Goal: Task Accomplishment & Management: Manage account settings

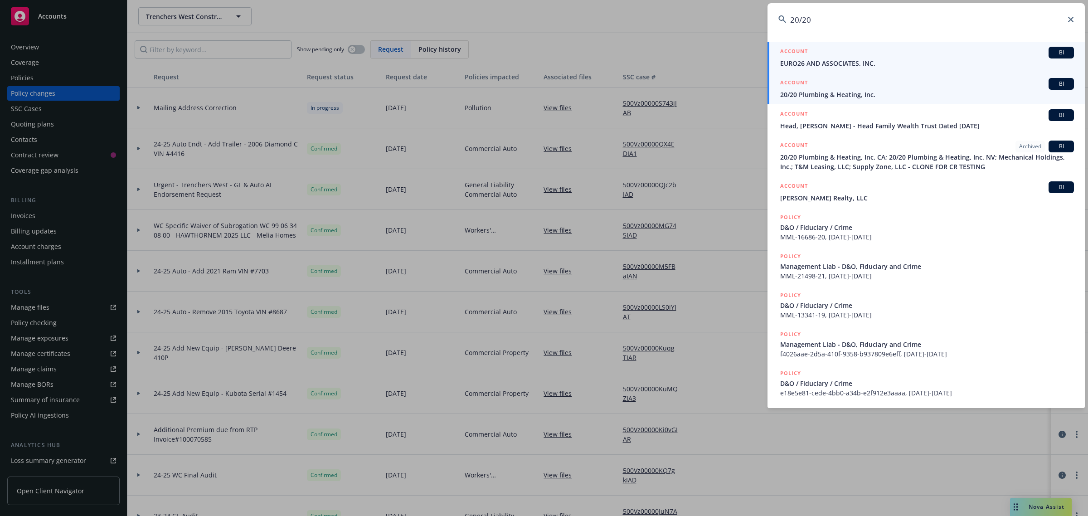
type input "20/20"
click at [830, 95] on span "20/20 Plumbing & Heating, Inc." at bounding box center [927, 95] width 294 height 10
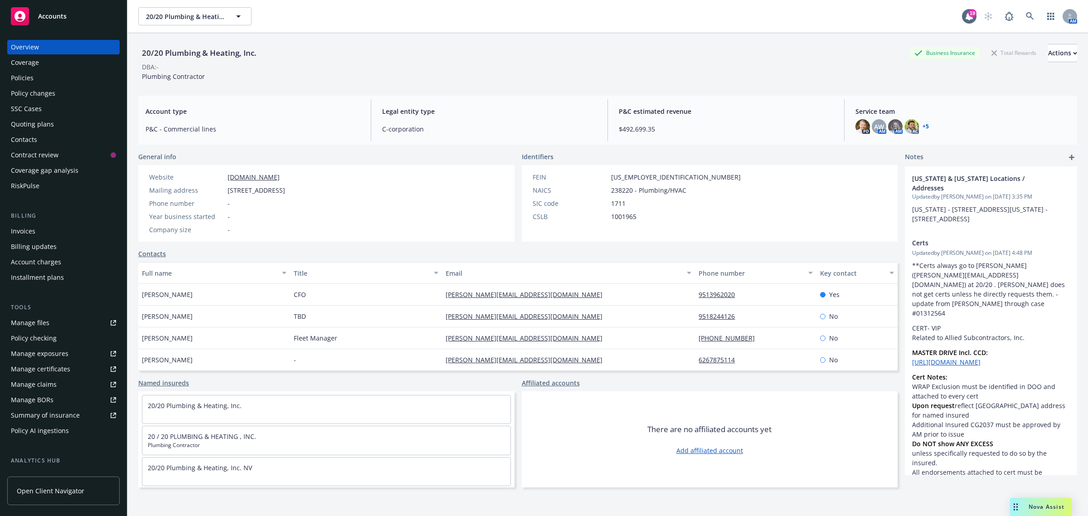
click at [66, 94] on div "Policy changes" at bounding box center [63, 93] width 105 height 15
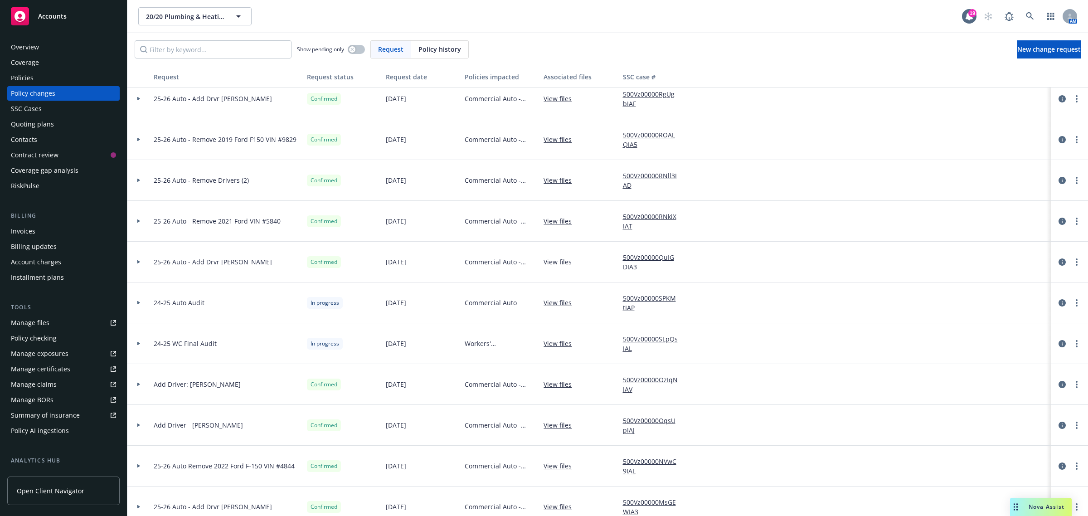
scroll to position [57, 0]
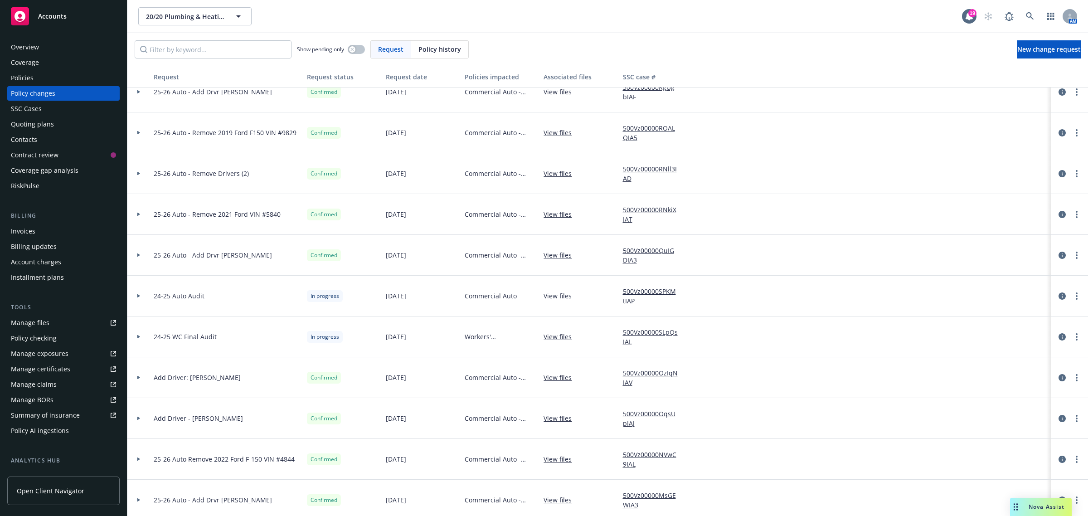
click at [144, 341] on div at bounding box center [138, 337] width 23 height 41
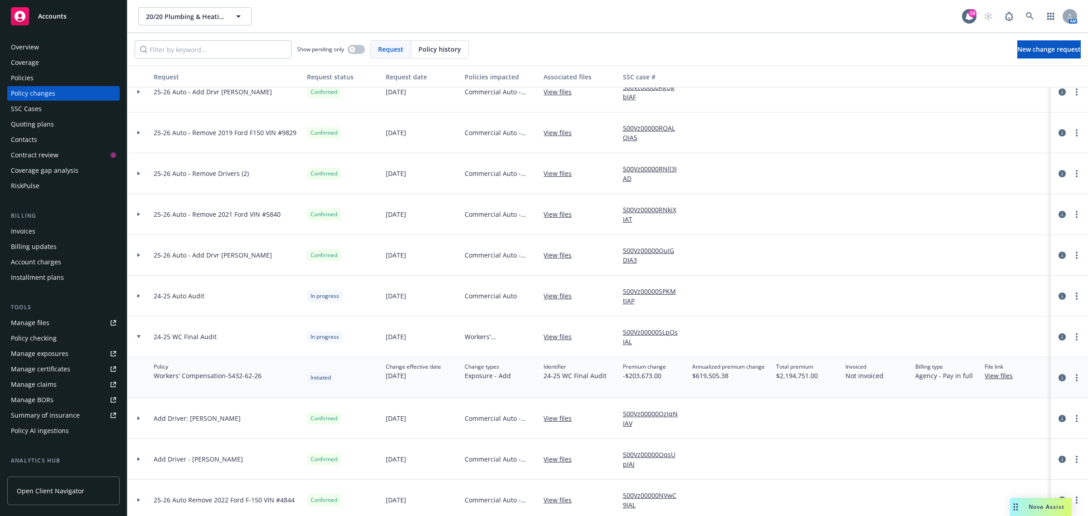
click at [1055, 383] on div at bounding box center [1070, 377] width 30 height 11
click at [1059, 379] on icon "circleInformation" at bounding box center [1062, 377] width 7 height 7
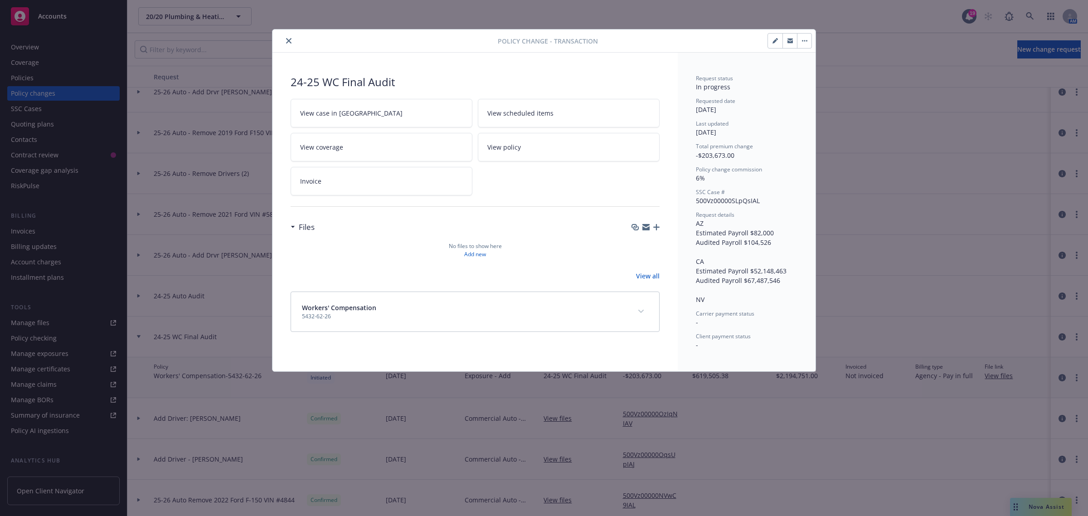
click at [657, 227] on icon "button" at bounding box center [656, 227] width 6 height 6
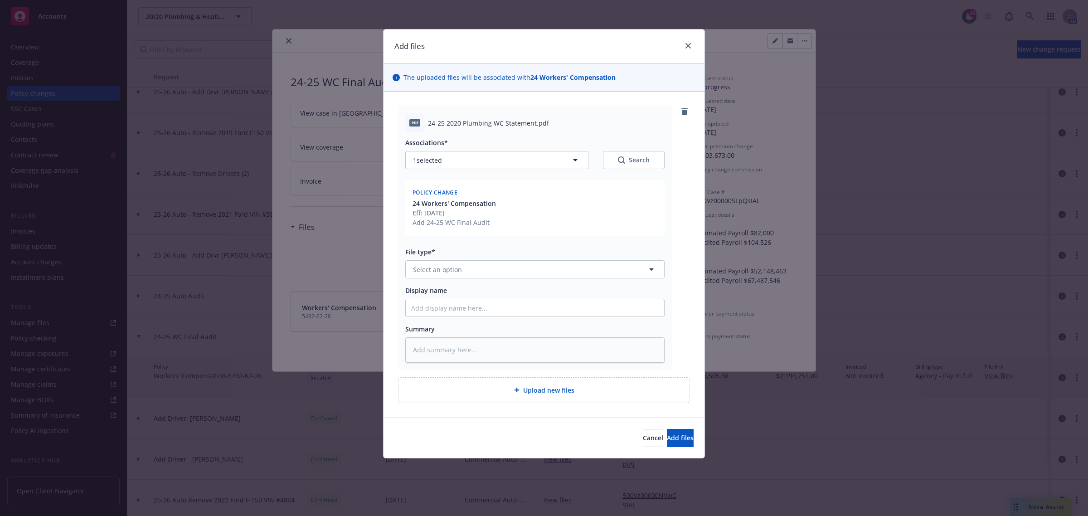
type textarea "x"
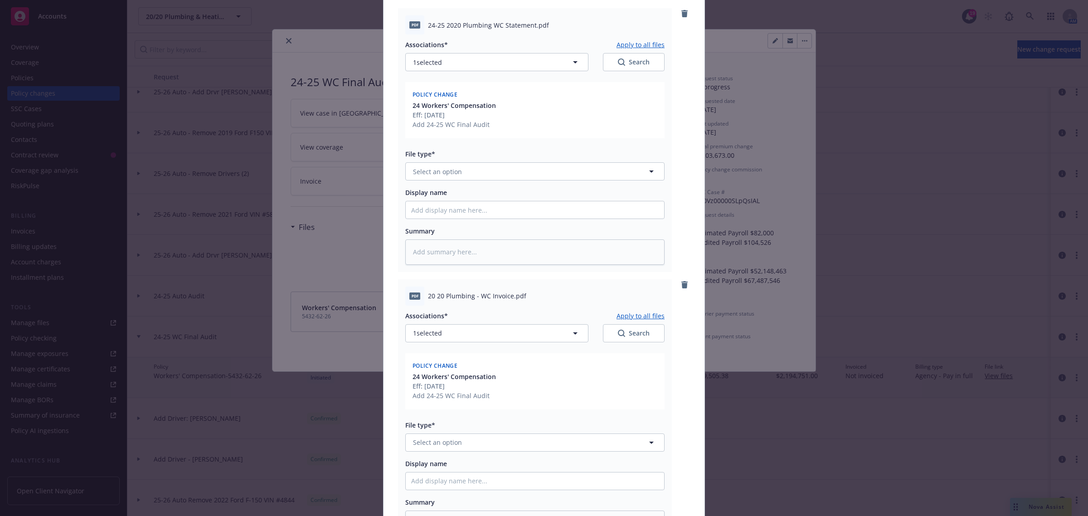
scroll to position [170, 0]
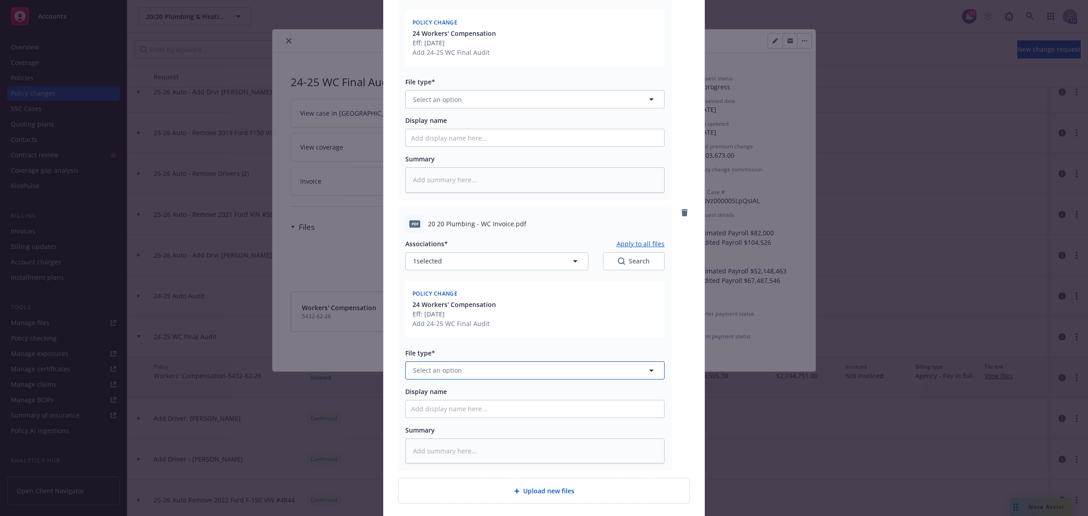
click at [440, 371] on span "Select an option" at bounding box center [437, 370] width 49 height 10
type input "inv"
click at [434, 414] on div "Invoice - Third Party" at bounding box center [445, 419] width 68 height 13
type textarea "x"
click at [449, 104] on span "Select an option" at bounding box center [437, 100] width 49 height 10
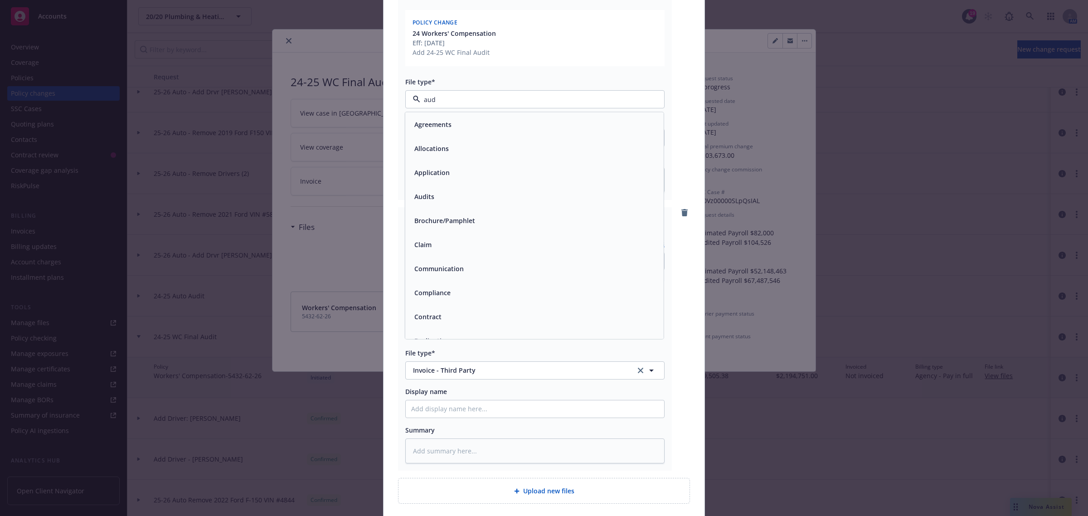
type input "audi"
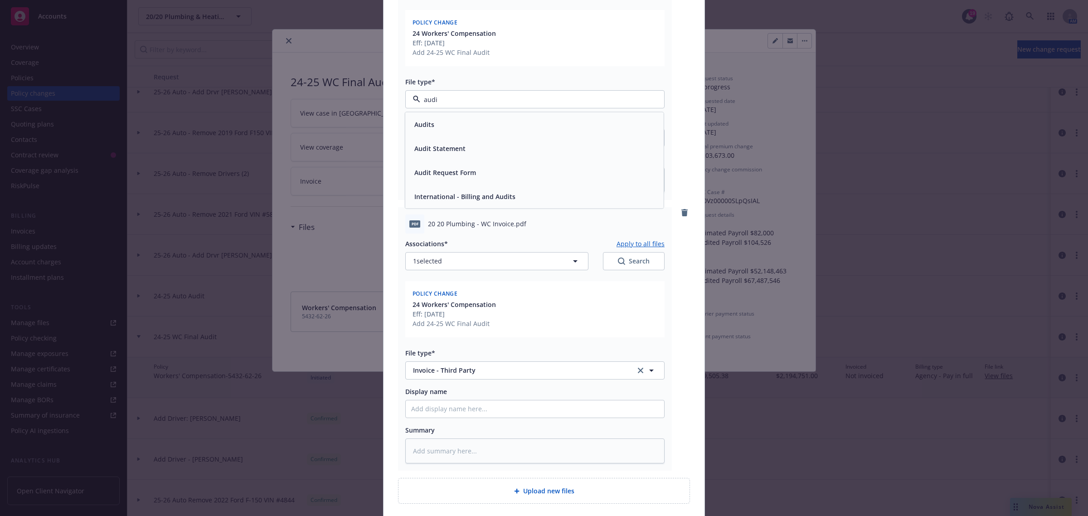
click at [446, 143] on div "Audit Statement" at bounding box center [439, 148] width 57 height 13
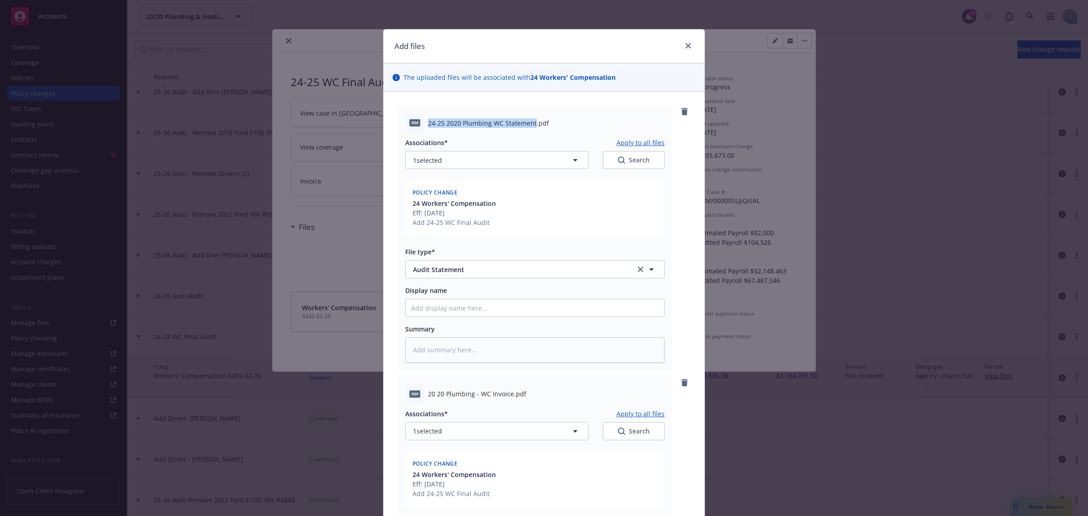
drag, startPoint x: 424, startPoint y: 125, endPoint x: 531, endPoint y: 125, distance: 106.6
click at [531, 125] on span "24-25 2020 Plumbing WC Statement.pdf" at bounding box center [488, 123] width 121 height 10
copy span "24-25 2020 Plumbing WC Statement"
click at [431, 307] on input "Display name" at bounding box center [535, 307] width 258 height 17
paste input "24-25 2020 Plumbing WC Statement"
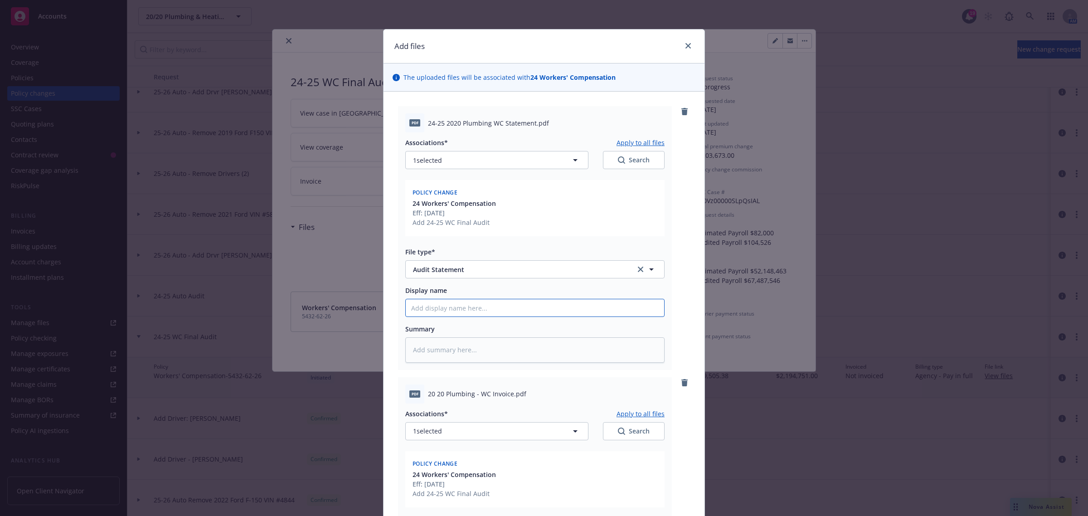
type textarea "x"
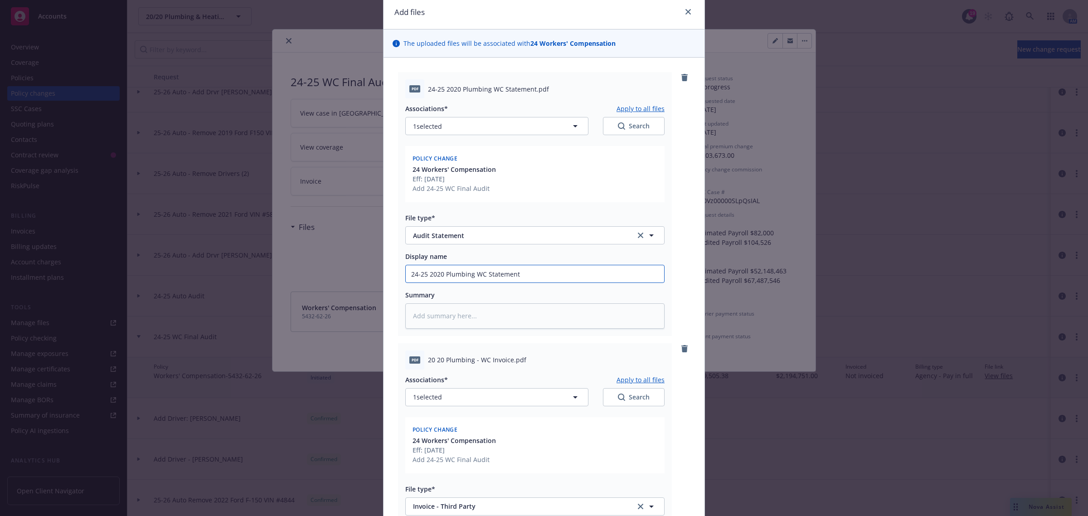
scroll to position [113, 0]
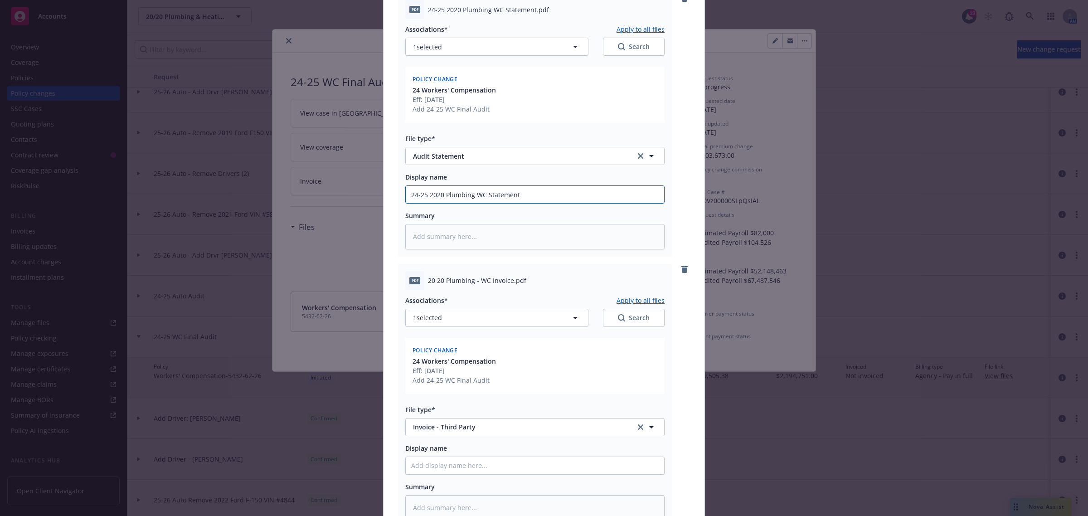
type input "24-25 2020 Plumbing WC Statement"
drag, startPoint x: 424, startPoint y: 279, endPoint x: 499, endPoint y: 280, distance: 74.8
click at [506, 279] on span "20 20 Plumbing - WC Invoice.pdf" at bounding box center [477, 281] width 98 height 10
drag, startPoint x: 498, startPoint y: 280, endPoint x: 486, endPoint y: 281, distance: 11.9
click at [486, 281] on span "20 20 Plumbing - WC Invoice.pdf" at bounding box center [477, 281] width 98 height 10
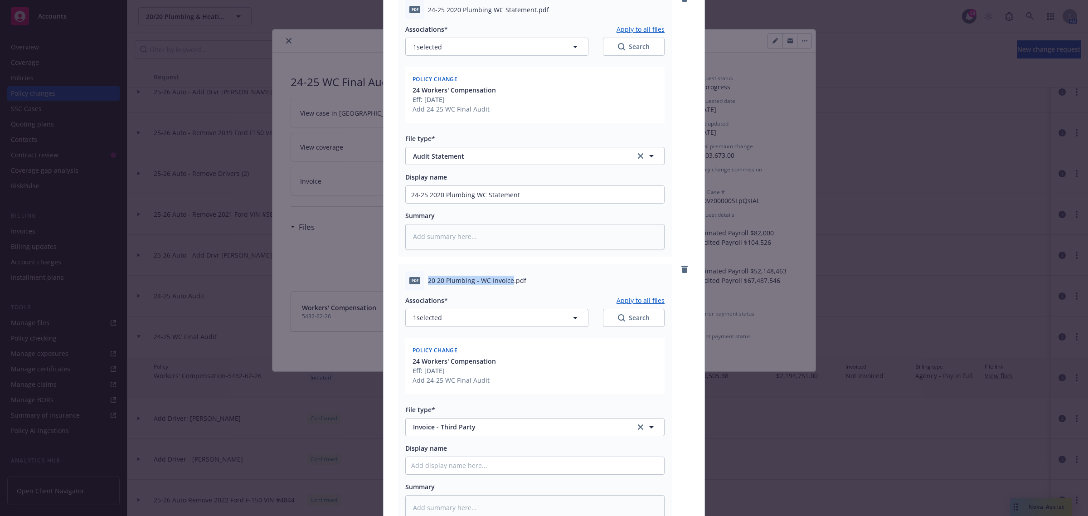
drag, startPoint x: 506, startPoint y: 279, endPoint x: 416, endPoint y: 277, distance: 90.3
click at [416, 277] on div "pdf 20 20 Plumbing - WC Invoice.pdf" at bounding box center [534, 280] width 259 height 19
copy div "20 20 Plumbing - WC Invoice"
click at [428, 466] on input "Display name" at bounding box center [535, 465] width 258 height 17
paste input "20 20 Plumbing - WC Invoice"
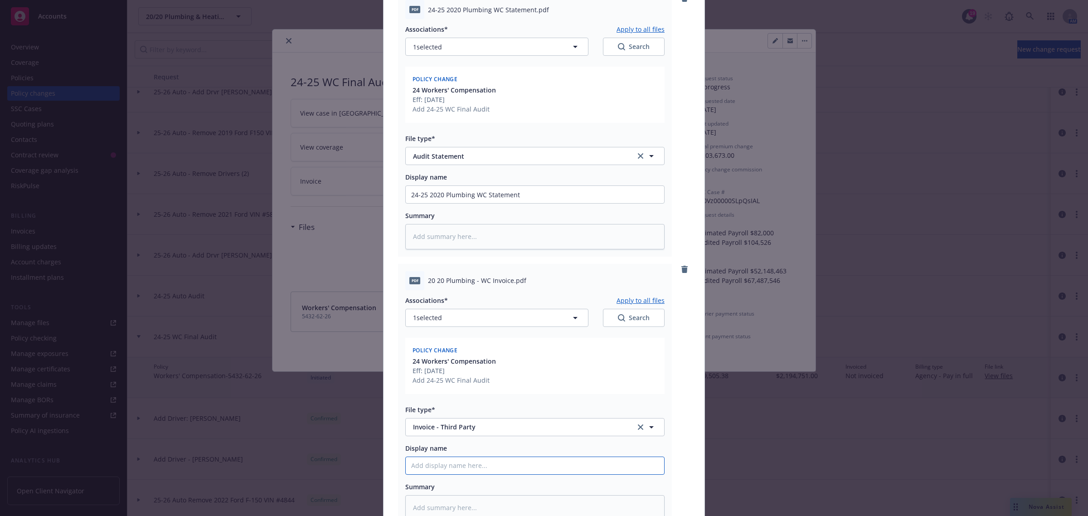
type textarea "x"
type input "20 20 Plumbing - WC Invoice"
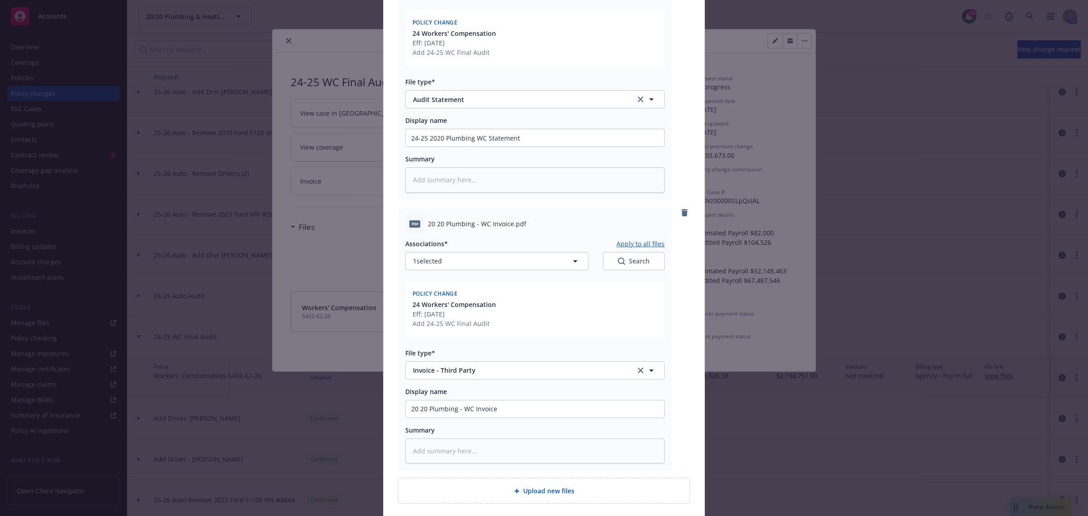
scroll to position [227, 0]
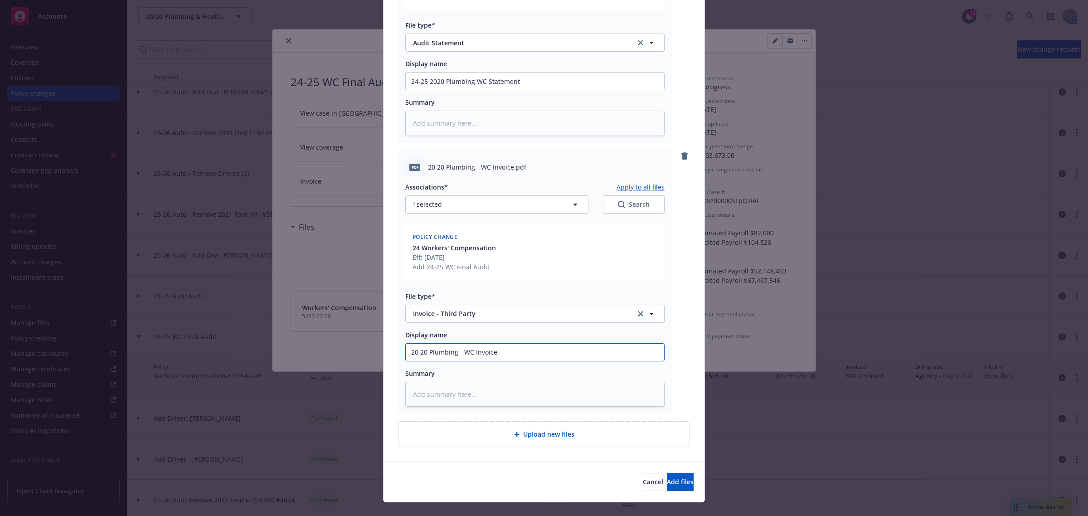
click at [408, 352] on input "20 20 Plumbing - WC Invoice" at bounding box center [535, 352] width 258 height 17
type textarea "x"
type input "2420 20 Plumbing - WC Invoice"
type textarea "x"
type input "24-20 20 Plumbing - WC Invoice"
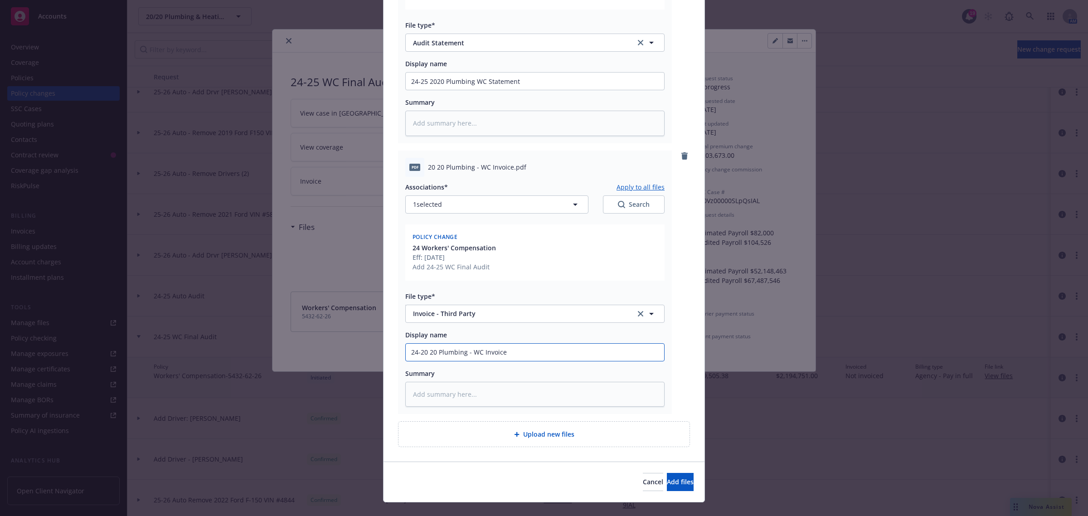
type textarea "x"
type input "24-220 20 Plumbing - WC Invoice"
type textarea "x"
type input "24-2520 20 Plumbing - WC Invoice"
type textarea "x"
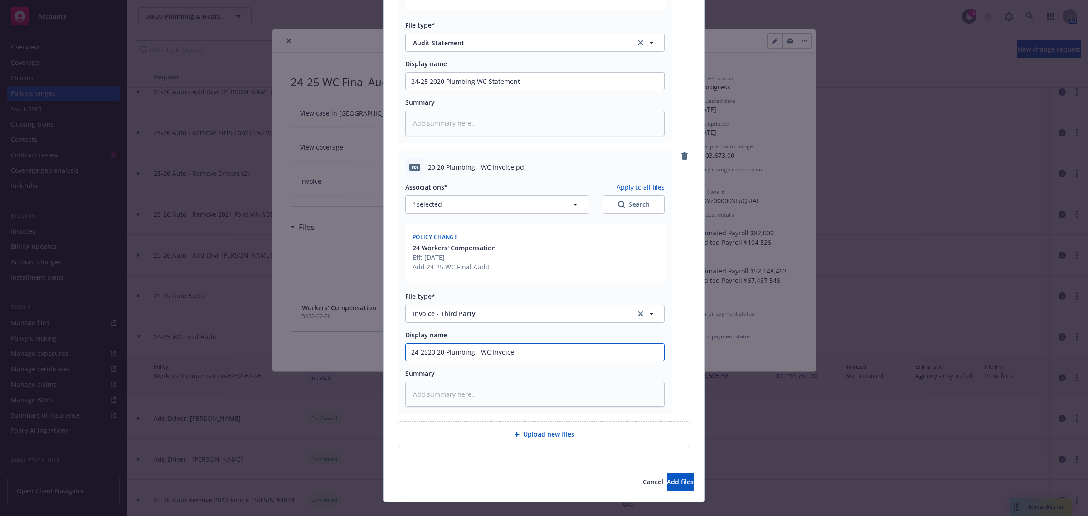
type input "24-25 20 20 Plumbing - WC Invoice"
type textarea "x"
type input "24-25 W20 20 Plumbing - WC Invoice"
type textarea "x"
type input "24-25 WC20 20 Plumbing - WC Invoice"
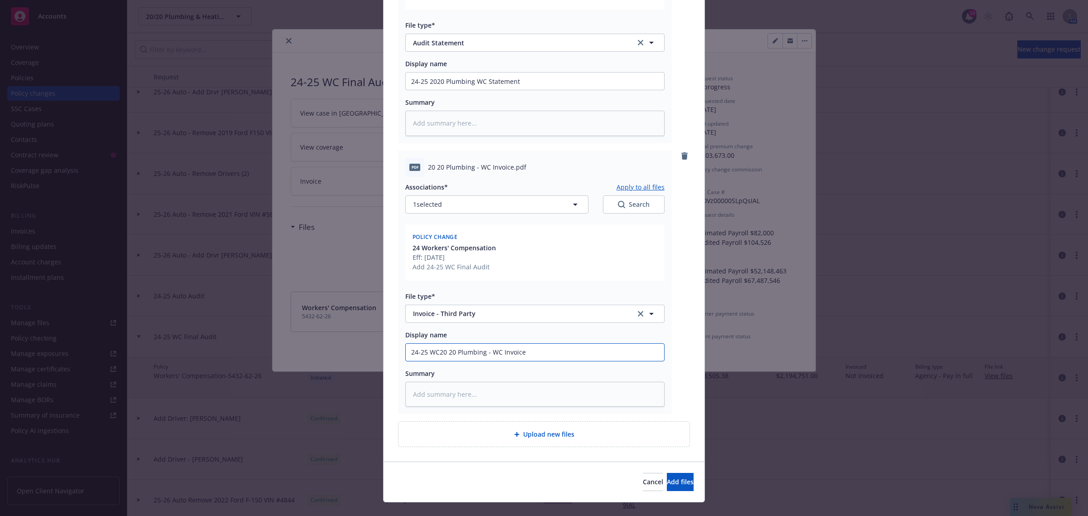
type textarea "x"
type input "24-25 WC 20 20 Plumbing - WC Invoice"
type textarea "x"
type input "24-25 WC A20 20 Plumbing - WC Invoice"
type textarea "x"
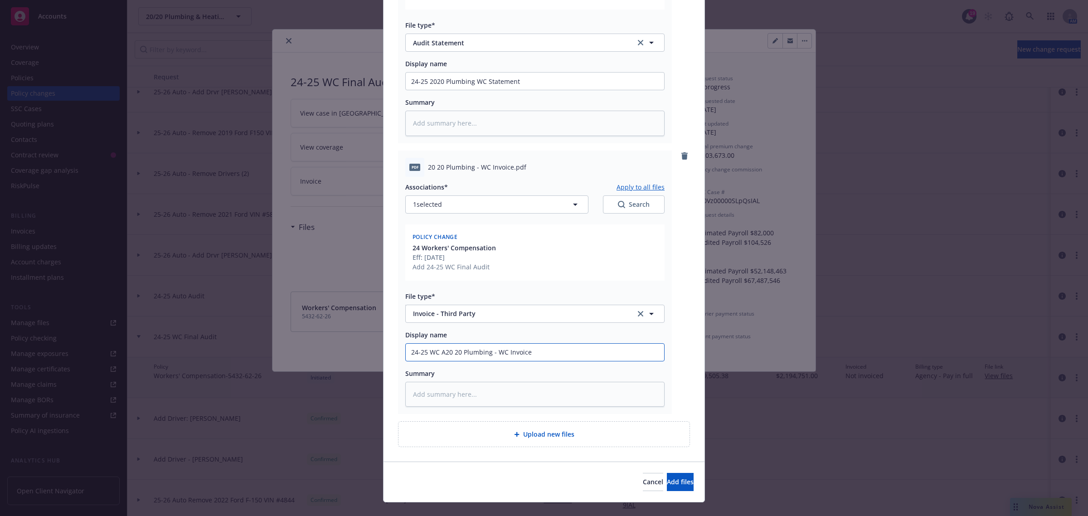
type input "24-25 WC AU20 20 Plumbing - WC Invoice"
type textarea "x"
type input "24-25 WC A20 20 Plumbing - WC Invoice"
type textarea "x"
type input "24-25 WC Au20 20 Plumbing - WC Invoice"
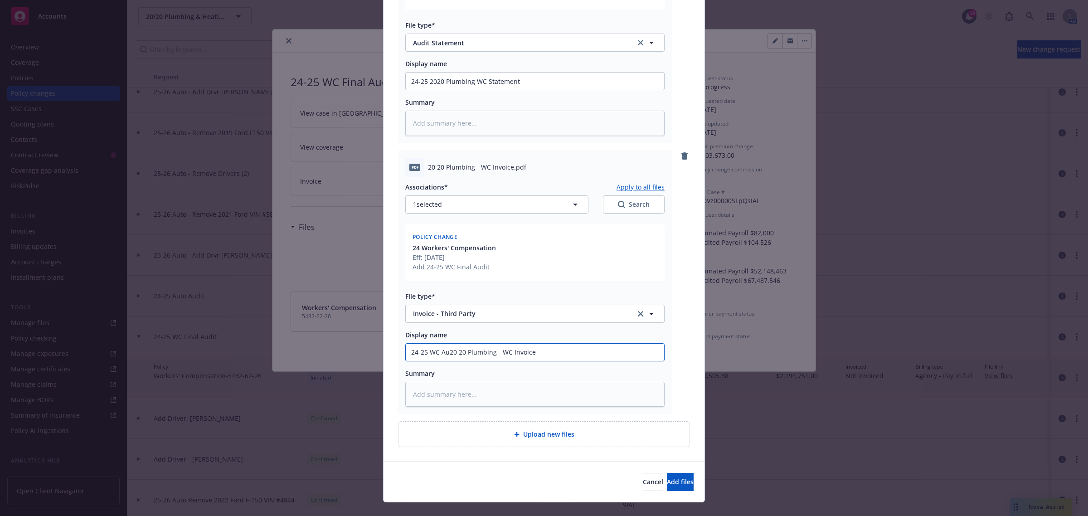
type textarea "x"
type input "24-25 WC Aud20 20 Plumbing - WC Invoice"
type textarea "x"
type input "24-25 WC Audi20 20 Plumbing - WC Invoice"
type textarea "x"
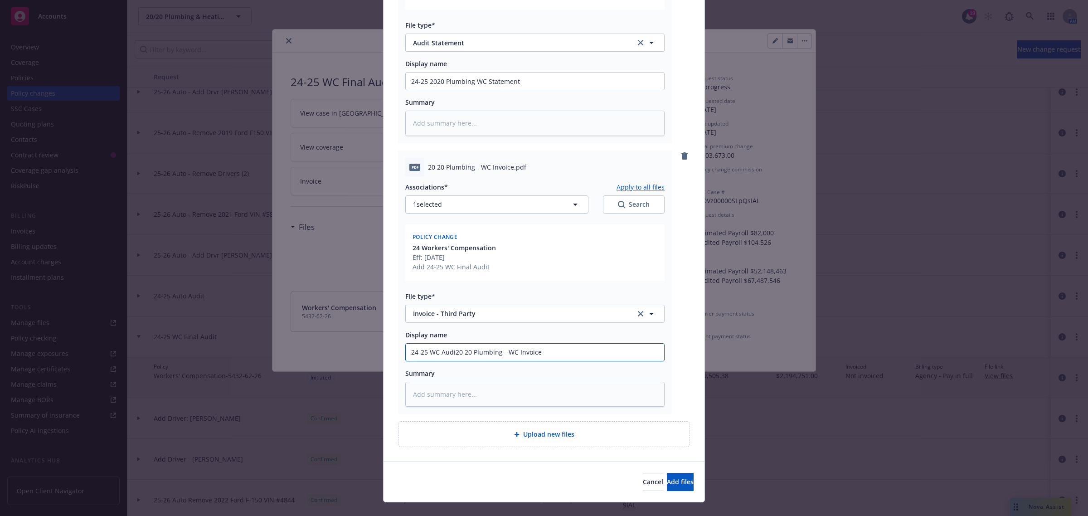
type input "24-25 WC Audit20 20 Plumbing - WC Invoice"
type textarea "x"
type input "24-25 WC Audit 20 20 Plumbing - WC Invoice"
type textarea "x"
type input "24-25 WC Audit I20 20 Plumbing - WC Invoice"
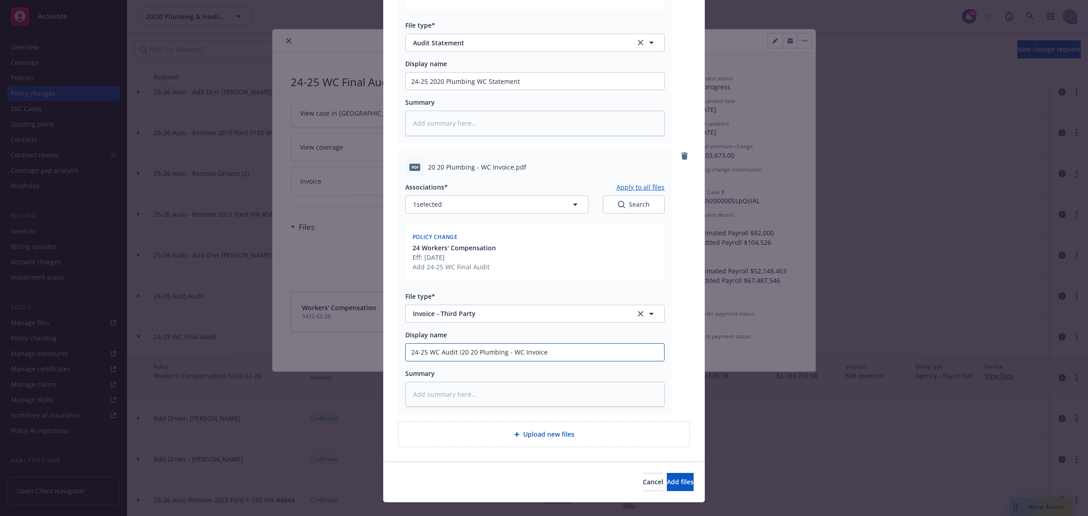
type textarea "x"
type input "24-25 WC Audit Inv20 20 Plumbing - WC Invoice"
type textarea "x"
type input "24-25 WC Audit Invo20 20 Plumbing - WC Invoice"
type textarea "x"
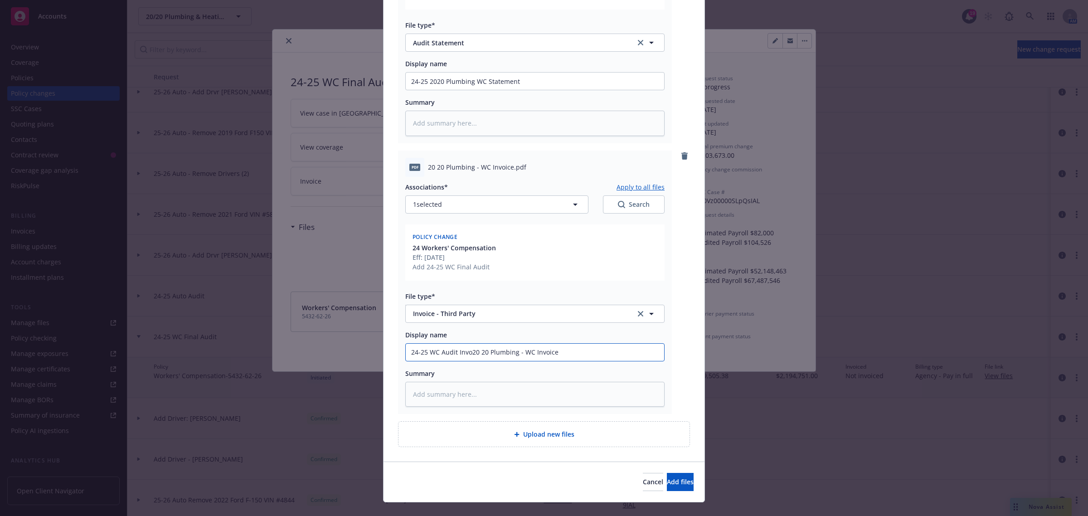
type input "24-25 WC Audit Invoi20 20 Plumbing - WC Invoice"
type textarea "x"
type input "24-25 WC Audit Invoic20 20 Plumbing - WC Invoice"
type textarea "x"
type input "24-25 WC Audit Invoice20 20 Plumbing - WC Invoice"
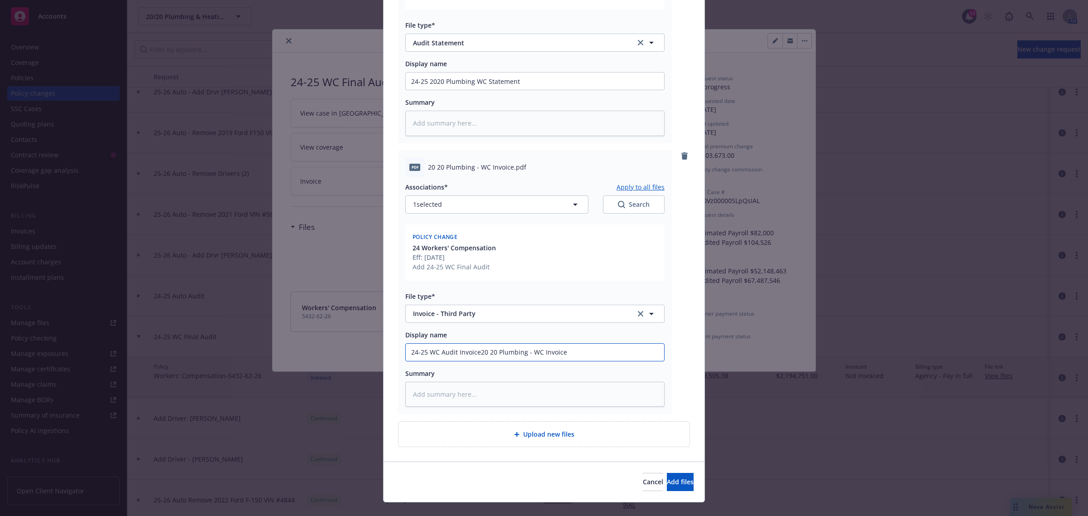
type textarea "x"
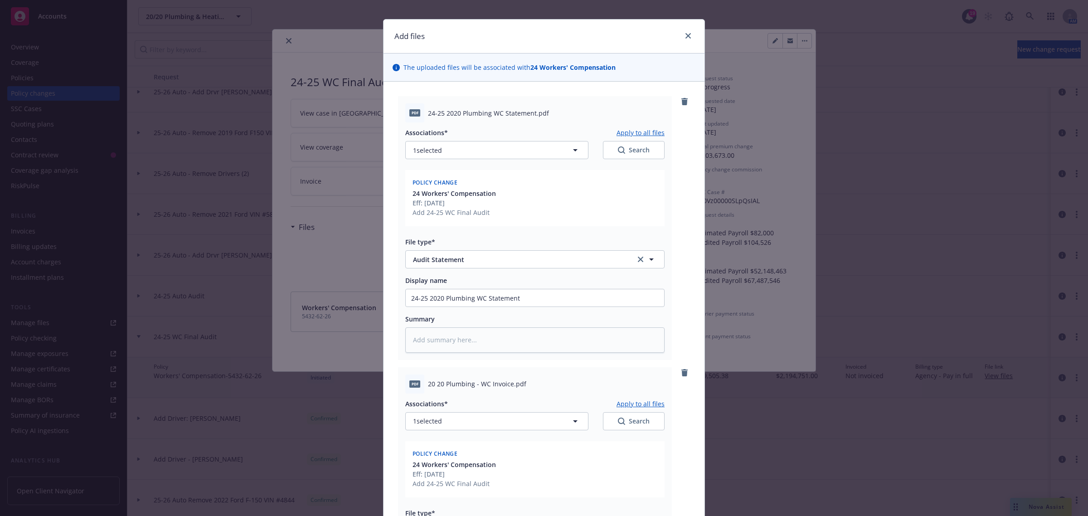
scroll to position [0, 0]
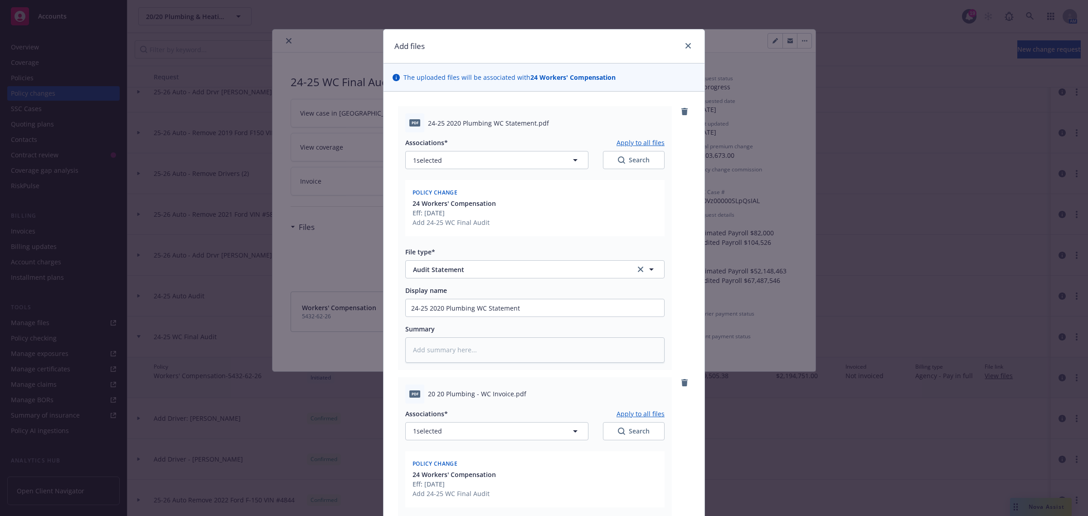
type input "24-25 WC Audit Invoice 20 20 Plumbing - WC Invoice"
click at [433, 307] on input "24-25 2020 Plumbing WC Statement" at bounding box center [535, 307] width 258 height 17
type input "24-25 20 20 Plumbing WC Statement"
type textarea "x"
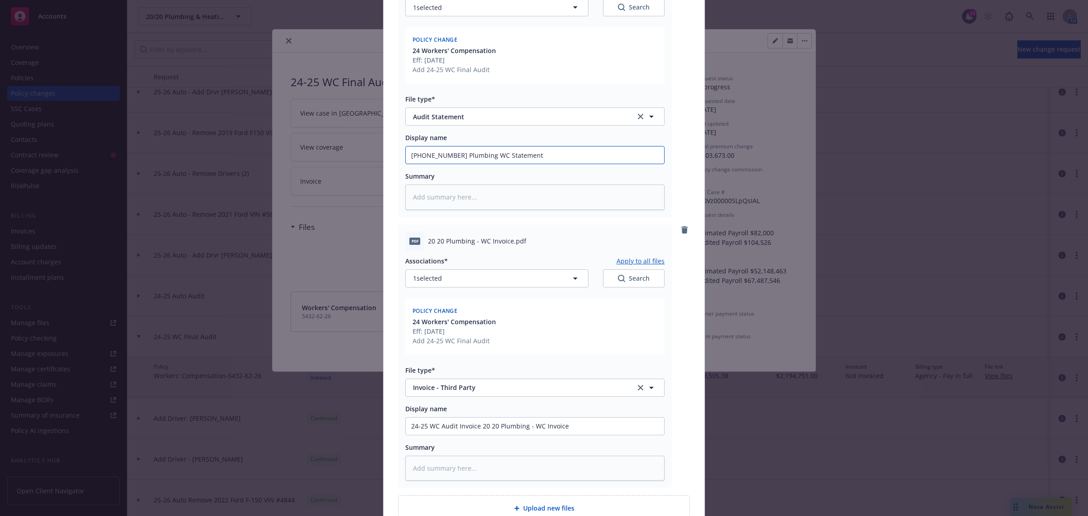
scroll to position [170, 0]
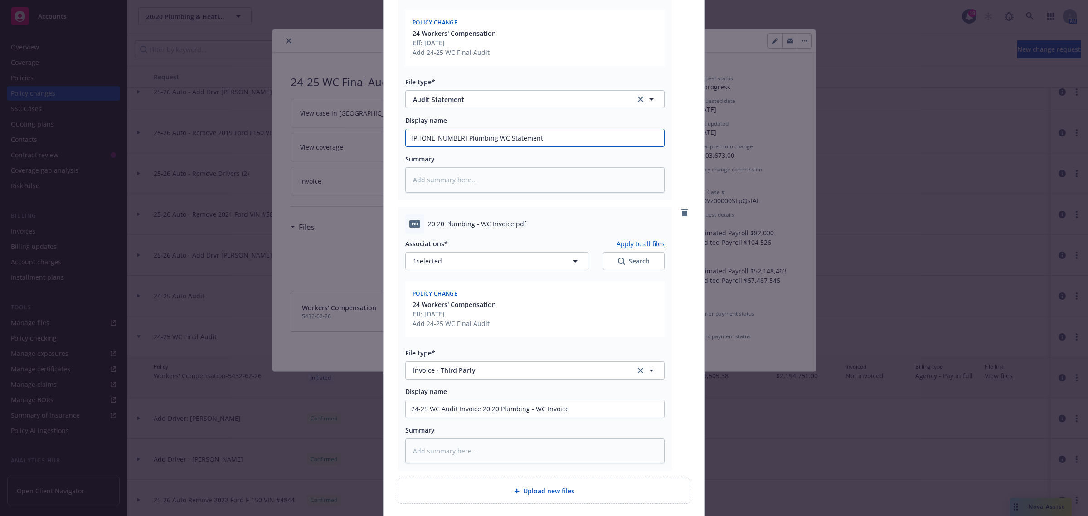
type input "24-25 20 20 Plumbing WC Statement"
drag, startPoint x: 565, startPoint y: 408, endPoint x: 528, endPoint y: 412, distance: 37.4
click at [528, 412] on input "24-25 WC Audit Invoice 20 20 Plumbing - WC Invoice" at bounding box center [535, 408] width 258 height 17
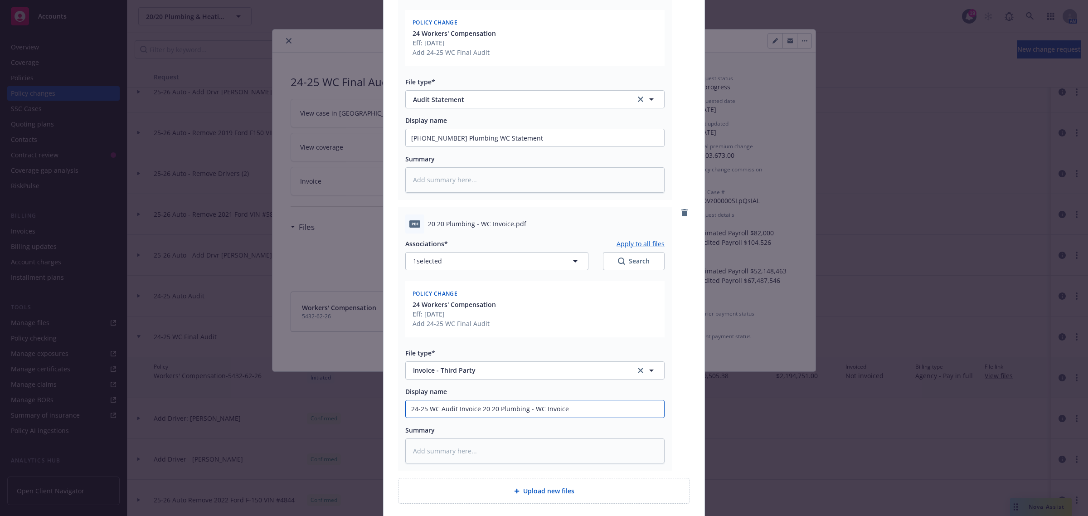
drag, startPoint x: 571, startPoint y: 406, endPoint x: 526, endPoint y: 409, distance: 44.9
click at [526, 409] on input "24-25 WC Audit Invoice 20 20 Plumbing - WC Invoice" at bounding box center [535, 408] width 258 height 17
type textarea "x"
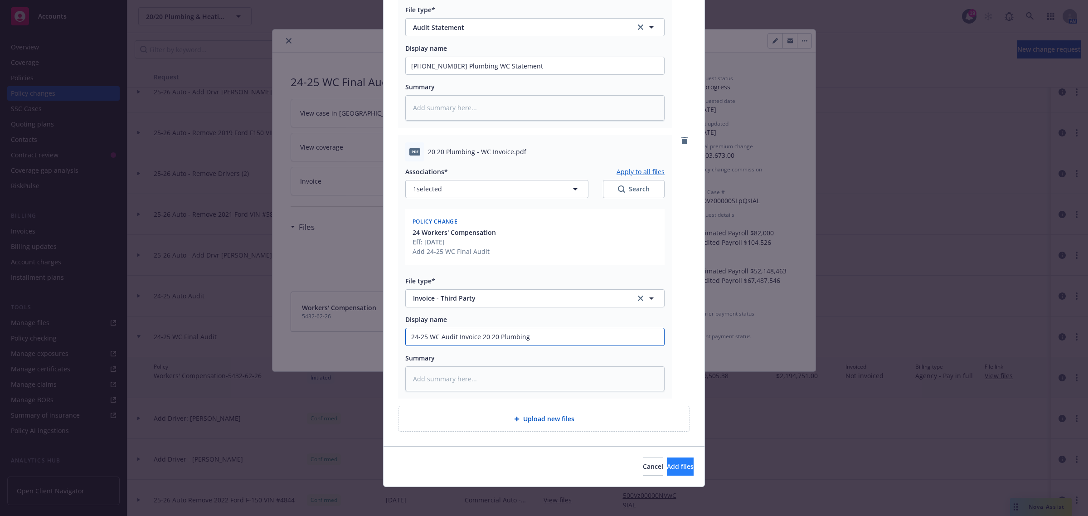
type input "24-25 WC Audit Invoice 20 20 Plumbing"
click at [667, 465] on span "Add files" at bounding box center [680, 466] width 27 height 9
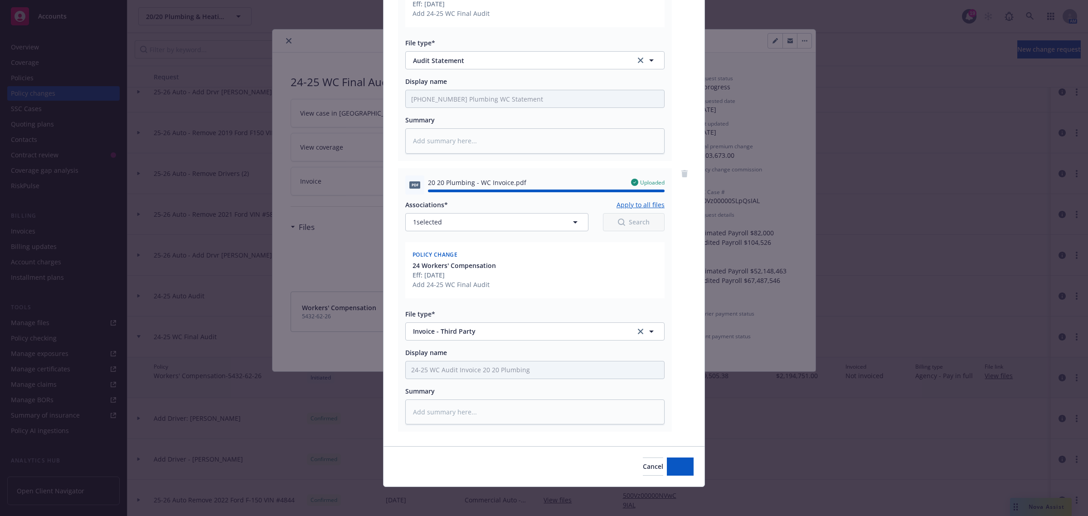
type textarea "x"
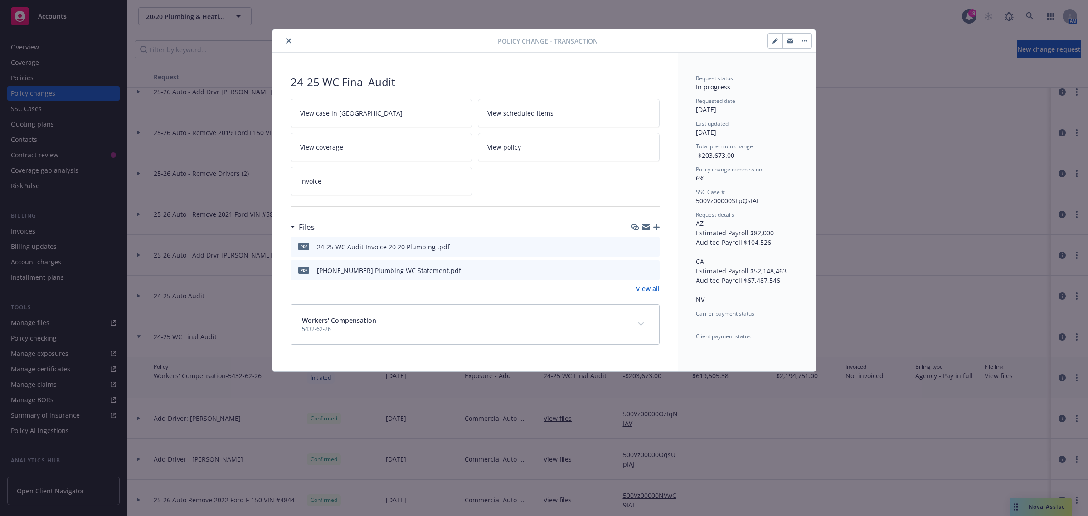
click at [651, 247] on icon "preview file" at bounding box center [651, 246] width 8 height 6
click at [304, 247] on span "pdf" at bounding box center [303, 246] width 11 height 7
click at [300, 230] on h3 "Files" at bounding box center [307, 227] width 16 height 12
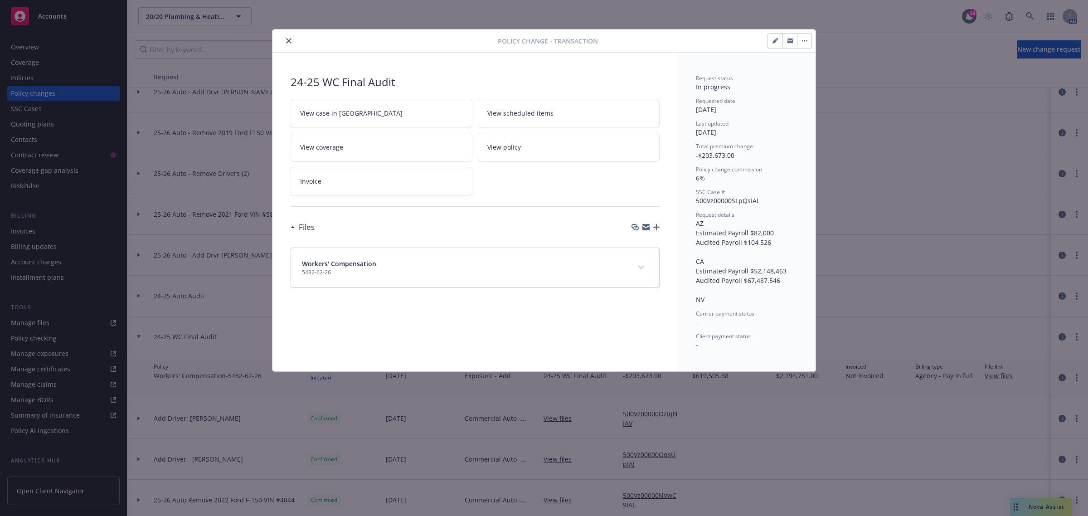
click at [300, 230] on h3 "Files" at bounding box center [307, 227] width 16 height 12
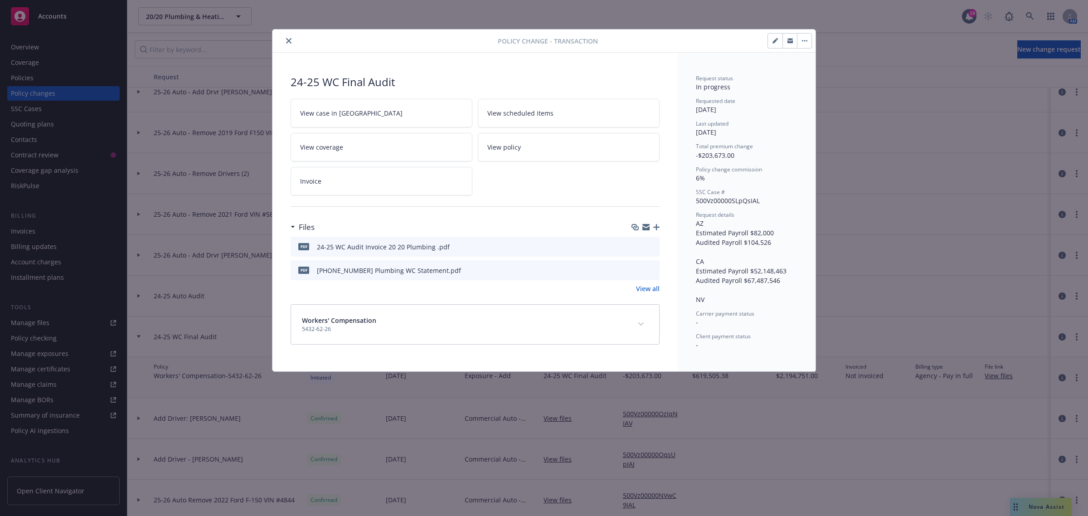
click at [645, 291] on link "View all" at bounding box center [648, 289] width 24 height 10
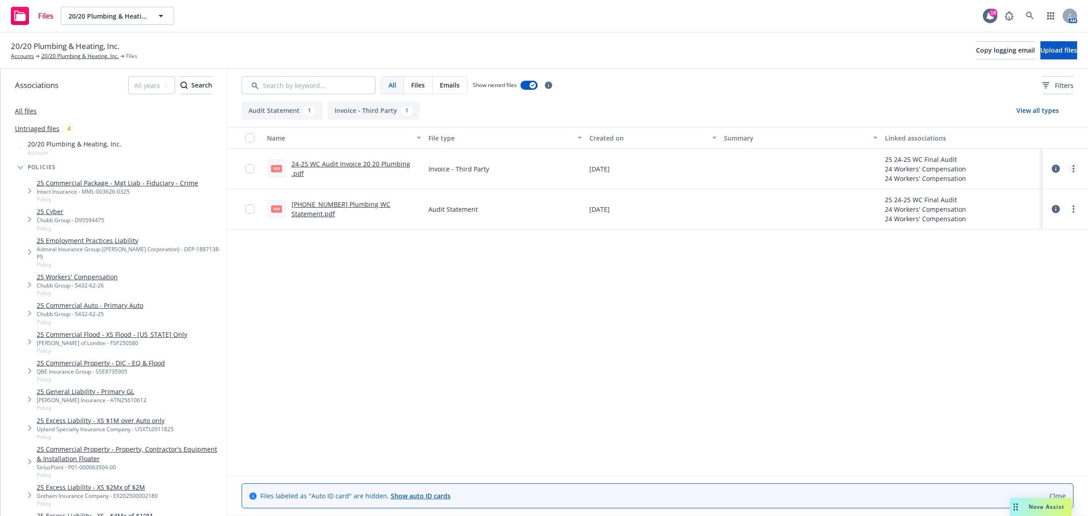
click at [1074, 170] on icon "more" at bounding box center [1074, 168] width 2 height 7
click at [1028, 223] on link "Edit" at bounding box center [1034, 224] width 90 height 18
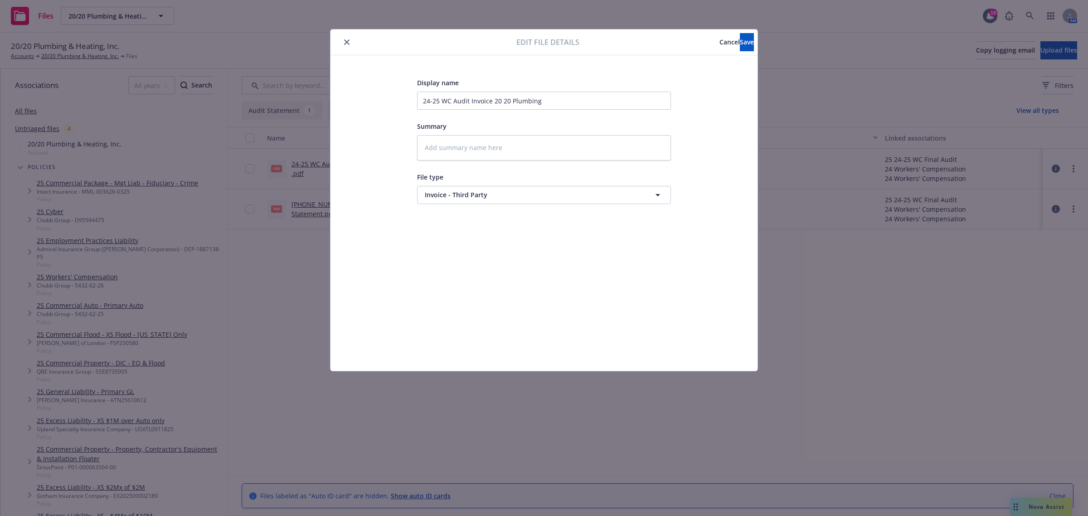
click at [341, 41] on div at bounding box center [425, 42] width 182 height 11
click at [346, 39] on icon "close" at bounding box center [346, 41] width 5 height 5
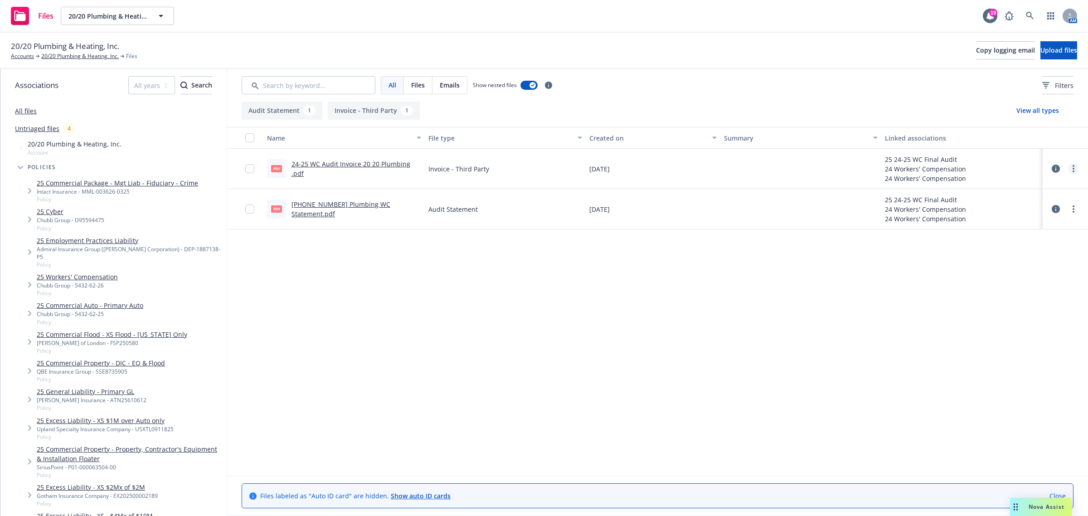
click at [1073, 166] on icon "more" at bounding box center [1074, 168] width 2 height 7
click at [1028, 228] on link "Edit" at bounding box center [1034, 224] width 90 height 18
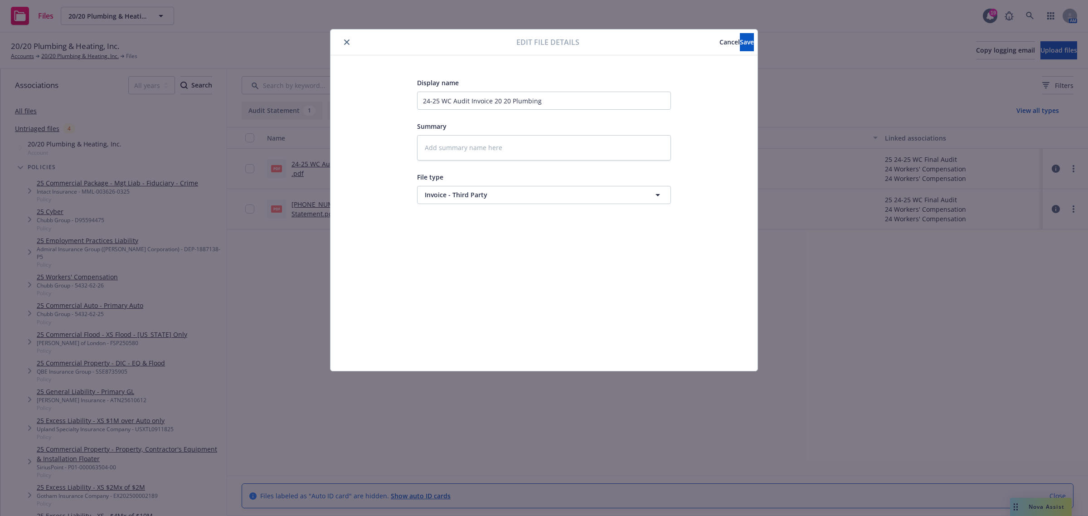
click at [1023, 223] on div "Edit file details Cancel Save Display name 24-25 WC Audit Invoice 20 20 Plumbin…" at bounding box center [544, 258] width 1088 height 516
drag, startPoint x: 543, startPoint y: 101, endPoint x: 495, endPoint y: 101, distance: 48.1
click at [495, 101] on input "24-25 WC Audit Invoice 20 20 Plumbing" at bounding box center [544, 101] width 254 height 18
type textarea "x"
type input "24-25 WC Audit Invoice"
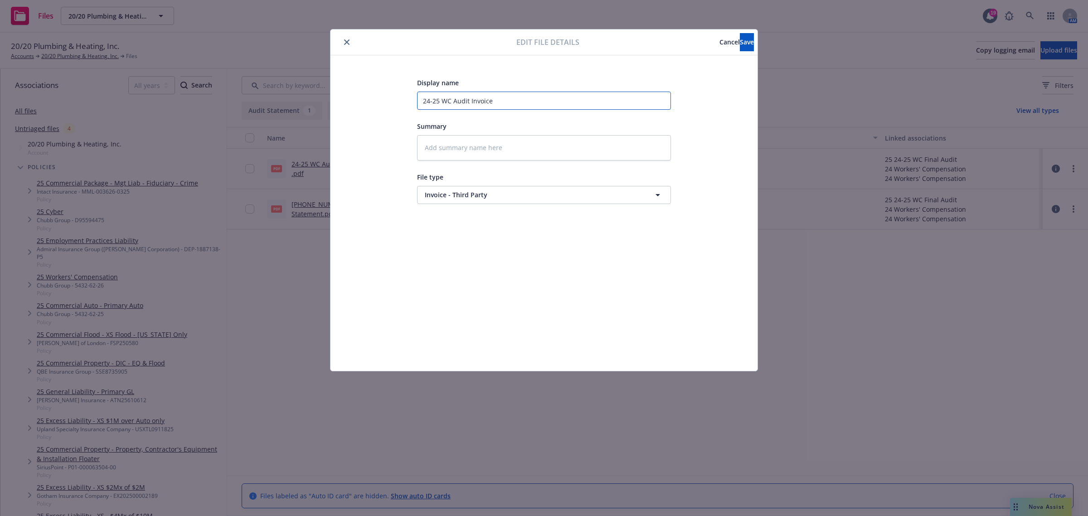
click at [443, 96] on input "24-25 WC Audit Invoice" at bounding box center [544, 101] width 254 height 18
paste input "20 20 Plumbing"
type textarea "x"
type input "[PHONE_NUMBER] Plumbing WC Audit Invoice"
click at [740, 45] on button "Save" at bounding box center [747, 42] width 14 height 18
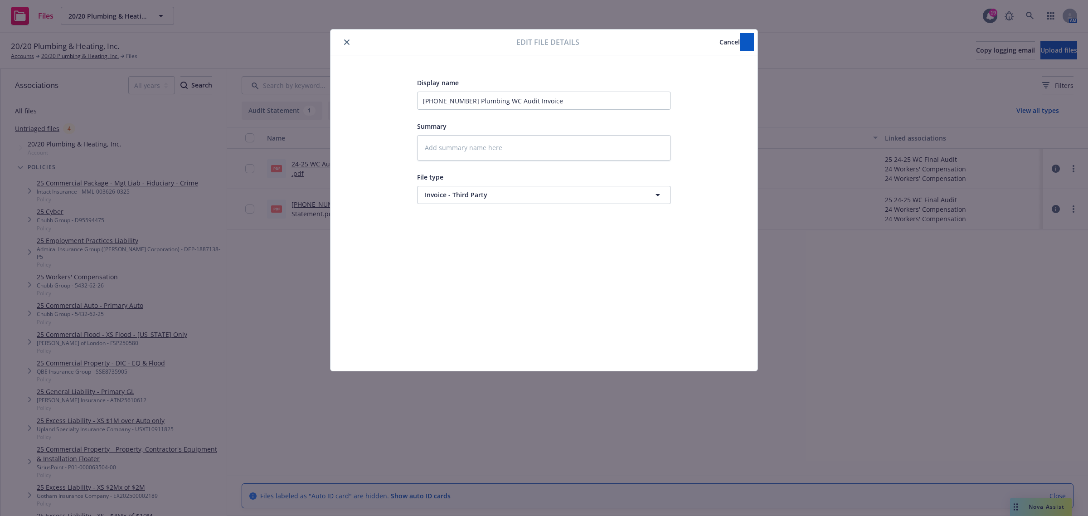
type textarea "x"
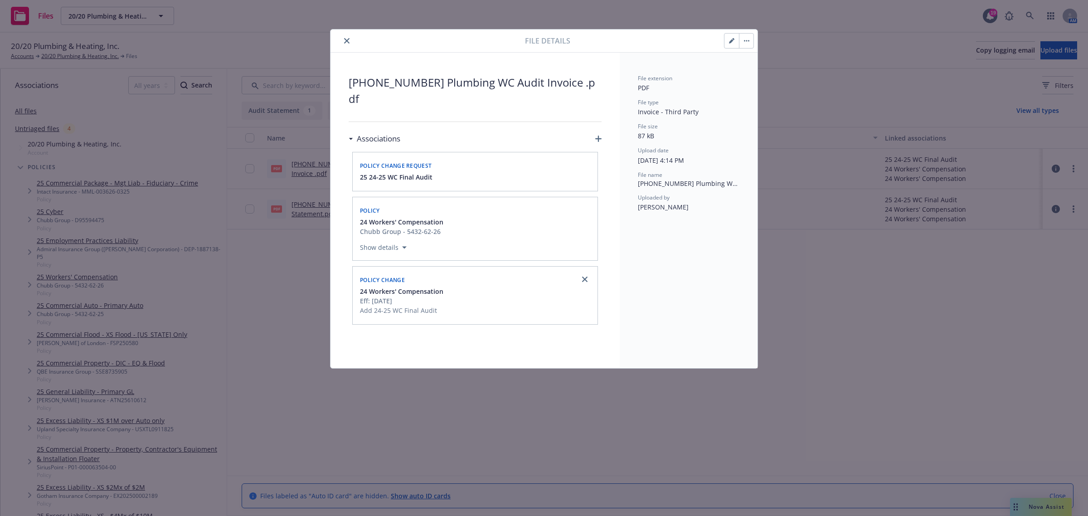
click at [345, 44] on icon "close" at bounding box center [346, 40] width 5 height 5
